Goal: Information Seeking & Learning: Learn about a topic

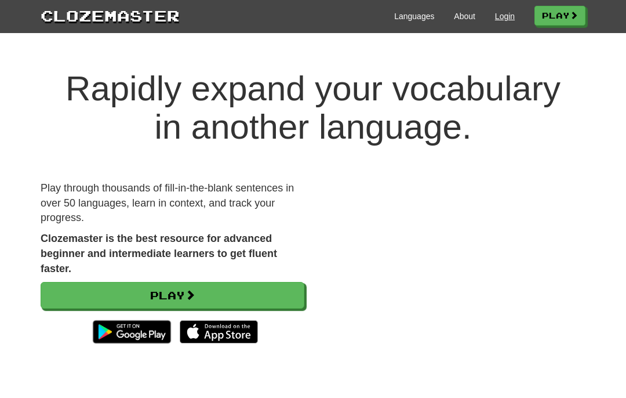
click at [501, 20] on link "Login" at bounding box center [505, 16] width 20 height 12
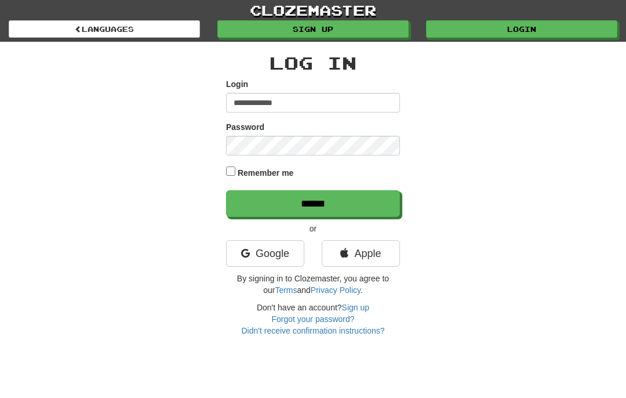
type input "**********"
click at [244, 246] on link "Google" at bounding box center [265, 253] width 78 height 27
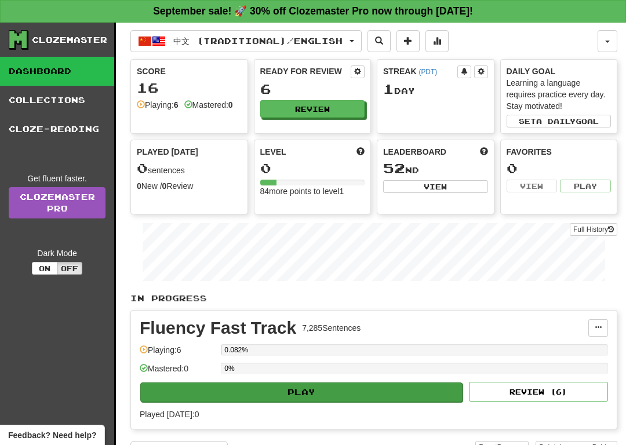
click at [218, 389] on button "Play" at bounding box center [301, 393] width 322 height 20
select select "**"
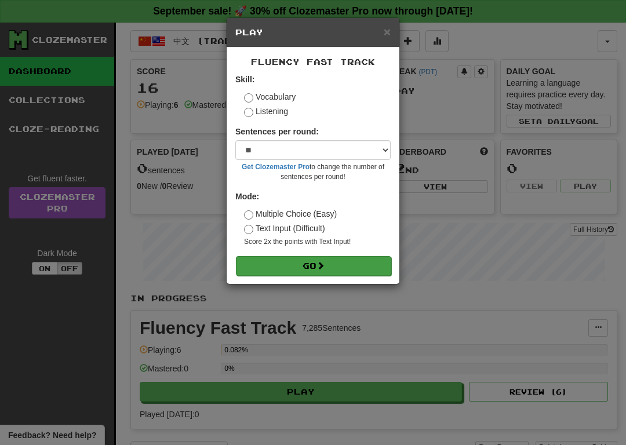
click at [293, 271] on button "Go" at bounding box center [313, 266] width 155 height 20
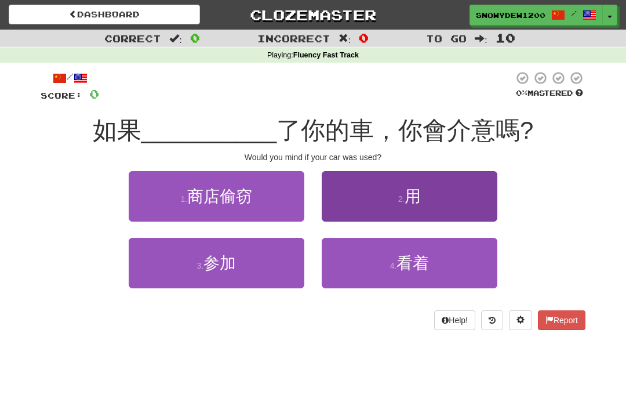
click at [423, 206] on button "2 . 用" at bounding box center [410, 196] width 176 height 50
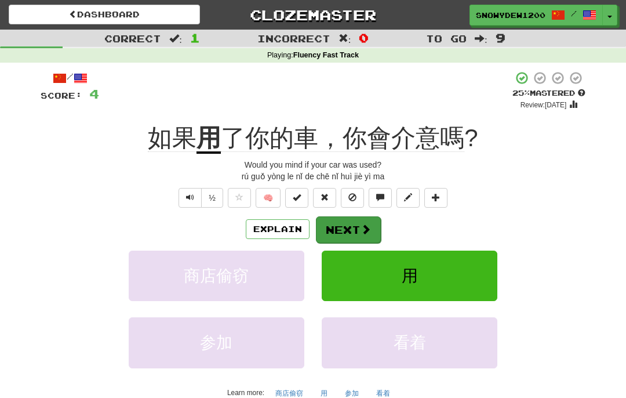
click at [326, 230] on button "Next" at bounding box center [348, 229] width 65 height 27
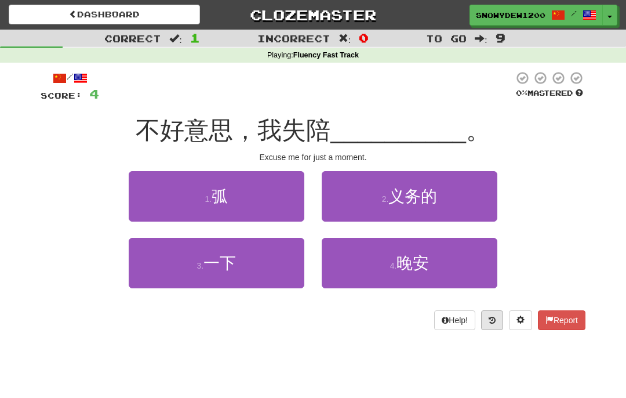
click at [495, 321] on button at bounding box center [492, 320] width 22 height 20
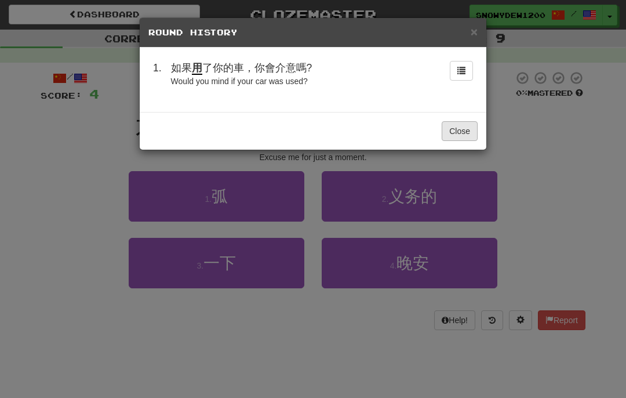
click at [457, 128] on button "Close" at bounding box center [460, 131] width 36 height 20
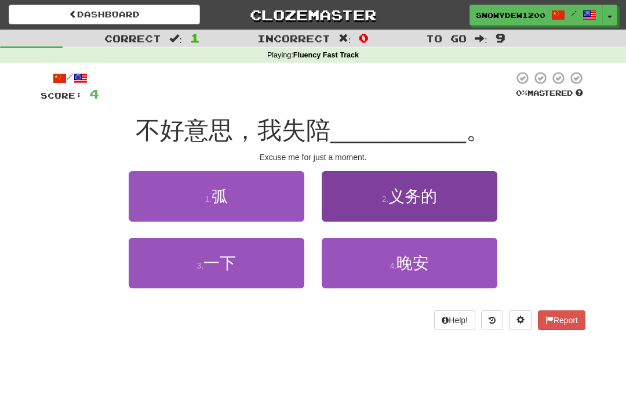
click at [412, 187] on span "义务的" at bounding box center [412, 196] width 49 height 18
